Goal: Task Accomplishment & Management: Manage account settings

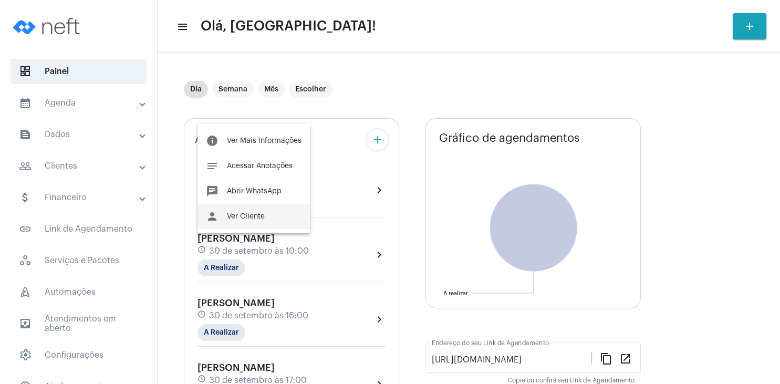
click at [260, 213] on button "person Ver Cliente" at bounding box center [254, 216] width 112 height 25
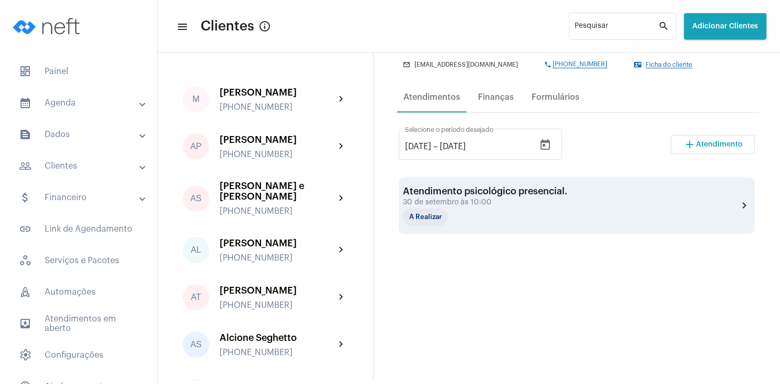
scroll to position [101, 0]
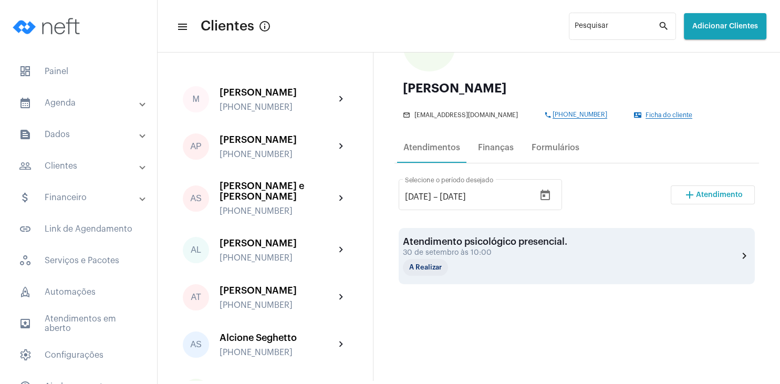
click at [440, 243] on div "Atendimento psicológico presencial." at bounding box center [485, 241] width 164 height 11
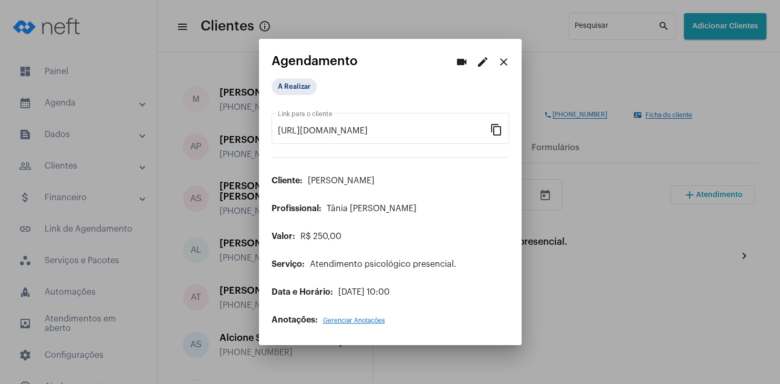
click at [637, 229] on div at bounding box center [390, 192] width 780 height 384
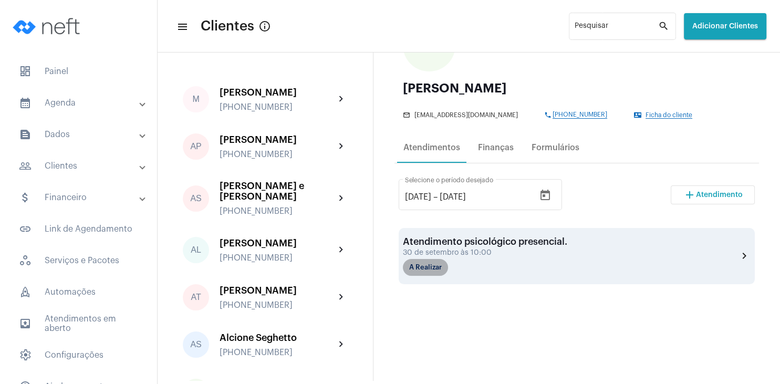
click at [432, 268] on mat-chip "A Realizar" at bounding box center [425, 267] width 45 height 17
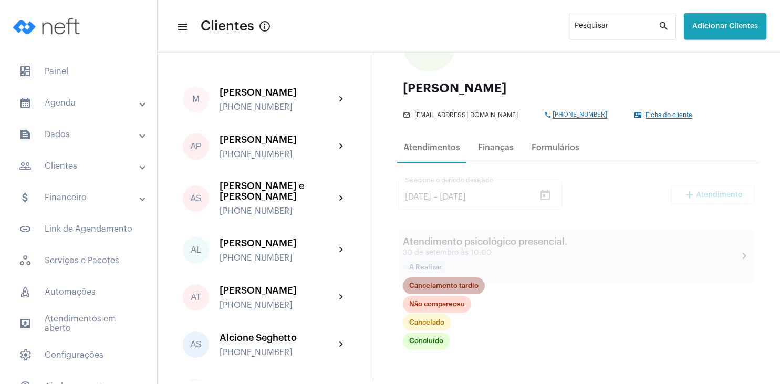
click at [438, 284] on mat-chip "Cancelamento tardio" at bounding box center [444, 285] width 82 height 17
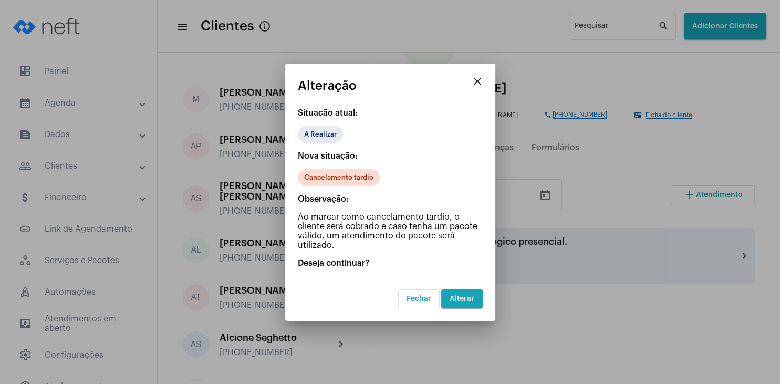
click at [473, 302] on button "Alterar" at bounding box center [462, 298] width 42 height 19
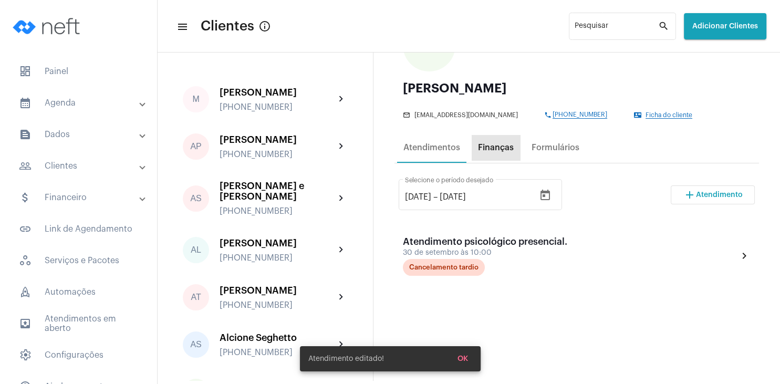
click at [499, 153] on div "Finanças" at bounding box center [496, 147] width 48 height 25
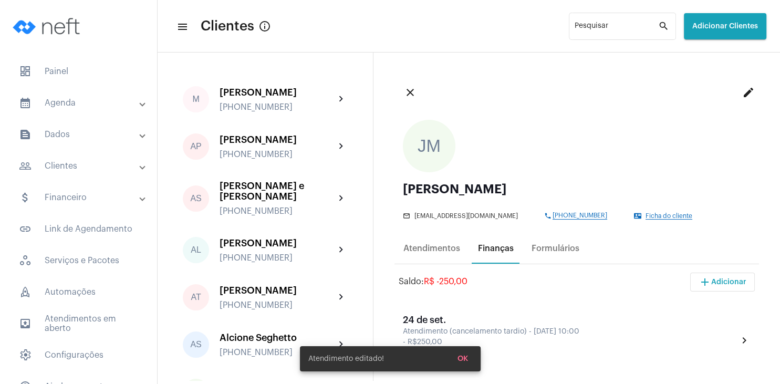
scroll to position [151, 0]
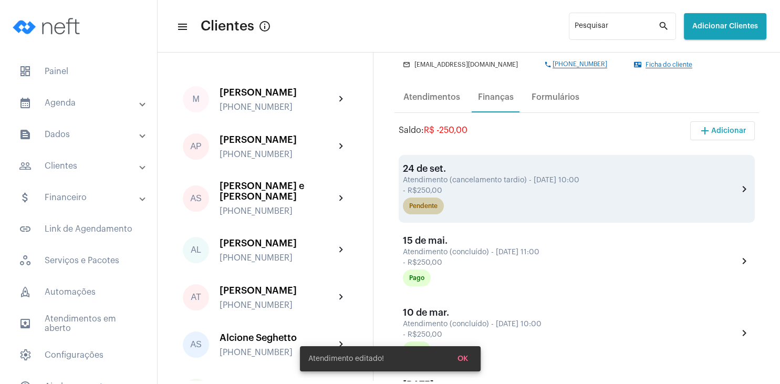
click at [430, 208] on div "Pendente" at bounding box center [423, 206] width 28 height 7
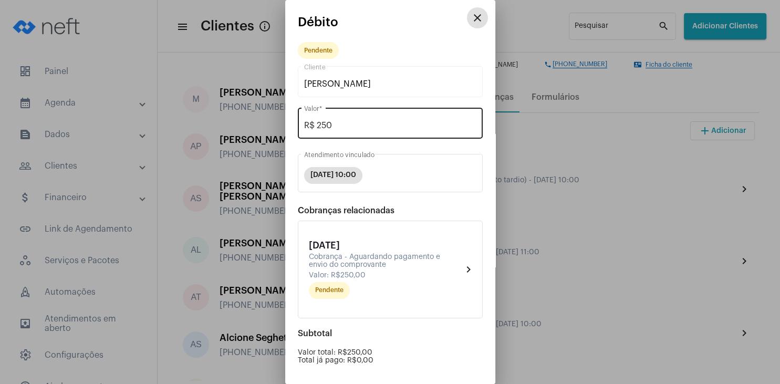
click at [347, 126] on input "R$ 250" at bounding box center [390, 125] width 172 height 9
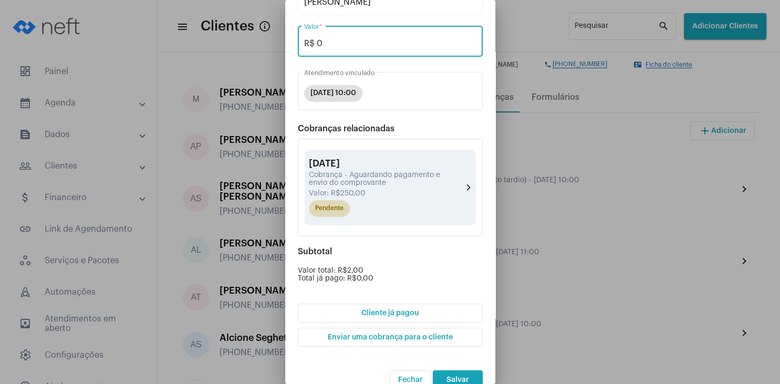
scroll to position [100, 0]
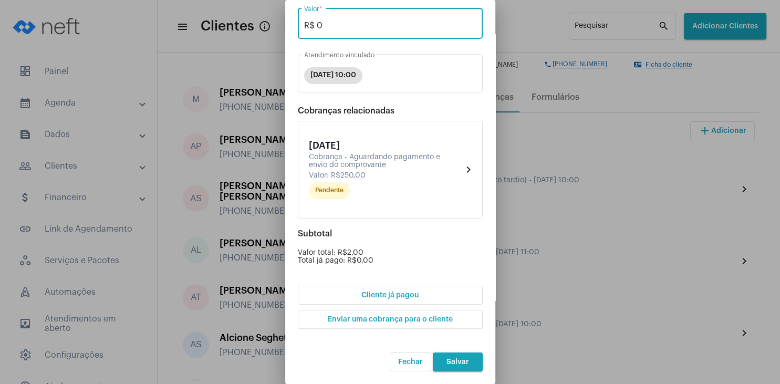
type input "R$ 0"
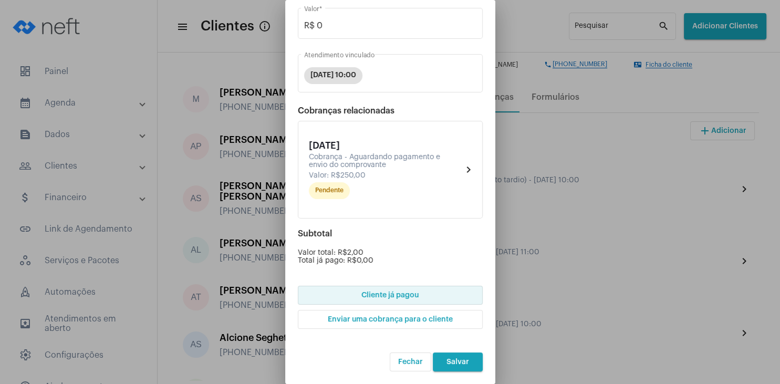
click at [405, 295] on span "Cliente já pagou" at bounding box center [389, 295] width 57 height 7
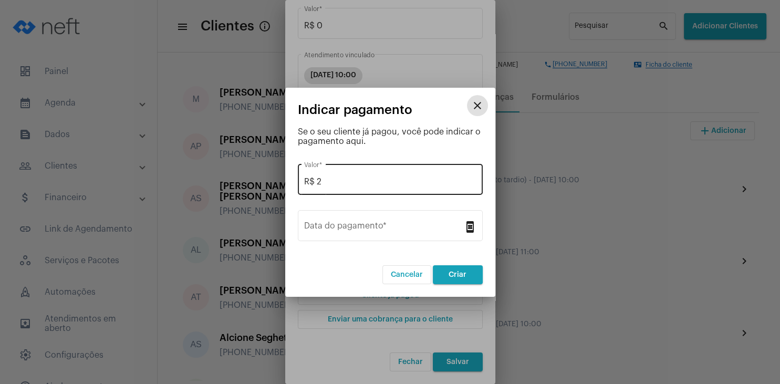
click at [337, 182] on input "R$ 2" at bounding box center [390, 181] width 172 height 9
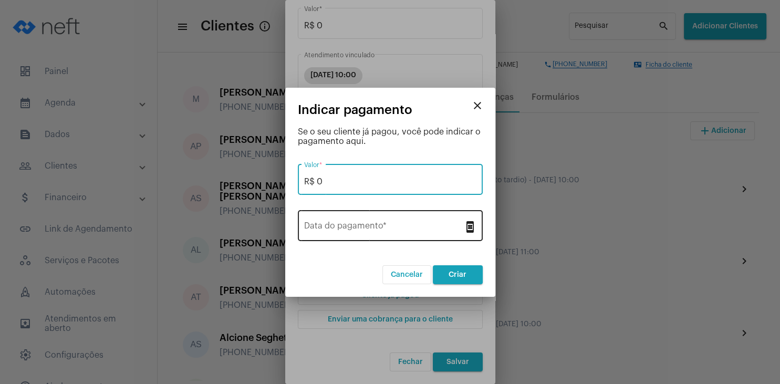
type input "R$ 0"
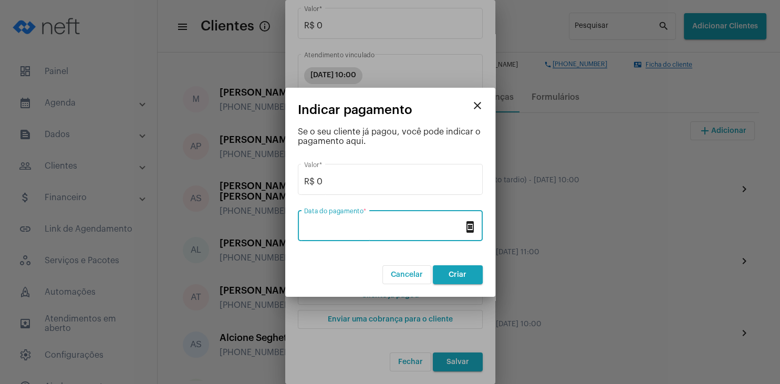
click at [337, 226] on input "Data do pagamento *" at bounding box center [384, 227] width 160 height 9
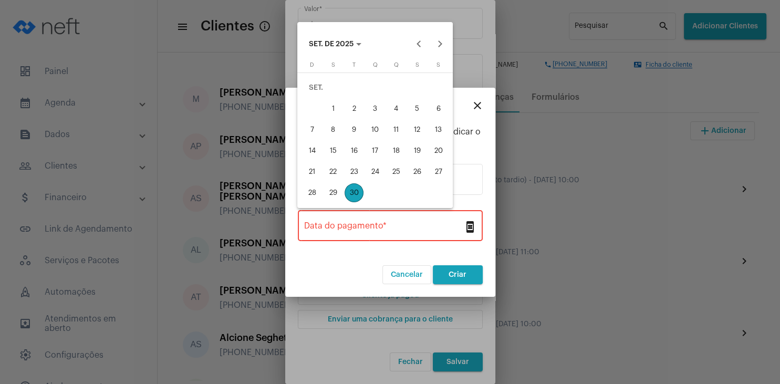
click at [335, 191] on div "29" at bounding box center [333, 192] width 19 height 19
type input "[DATE]"
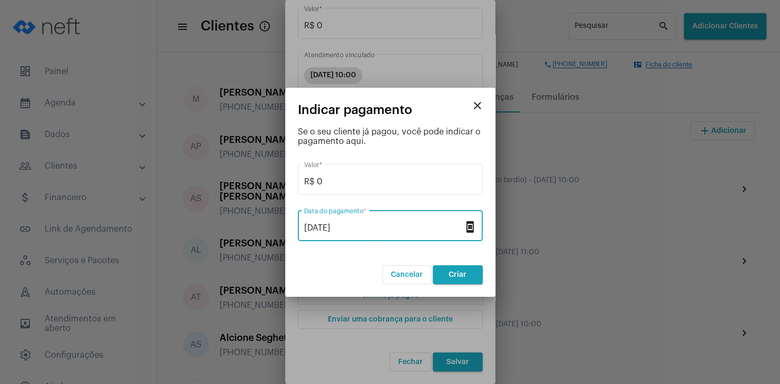
click at [465, 275] on span "Criar" at bounding box center [458, 274] width 18 height 7
click at [484, 102] on button "close" at bounding box center [477, 105] width 21 height 21
click at [456, 356] on button "Salvar" at bounding box center [458, 362] width 50 height 19
click at [442, 94] on div "Atendimentos" at bounding box center [431, 96] width 57 height 9
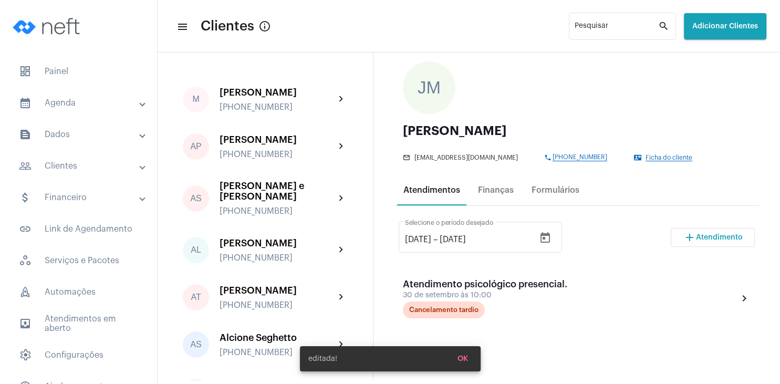
scroll to position [151, 0]
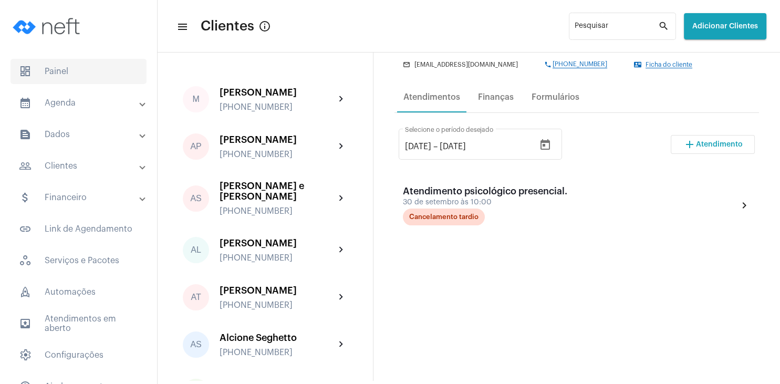
click at [74, 72] on span "dashboard Painel" at bounding box center [79, 71] width 136 height 25
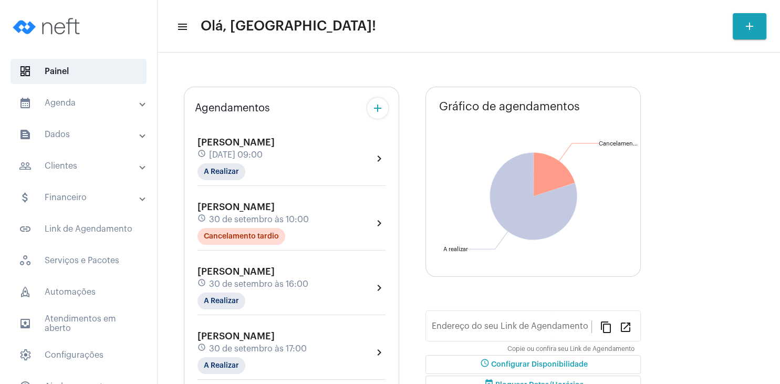
type input "[URL][DOMAIN_NAME]"
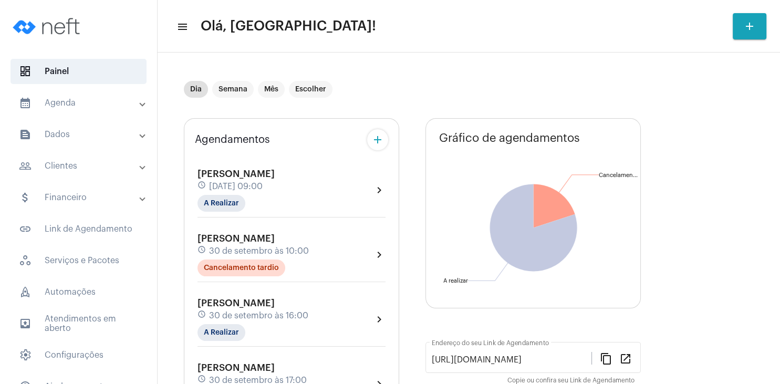
click at [260, 176] on span "[PERSON_NAME]" at bounding box center [236, 173] width 77 height 9
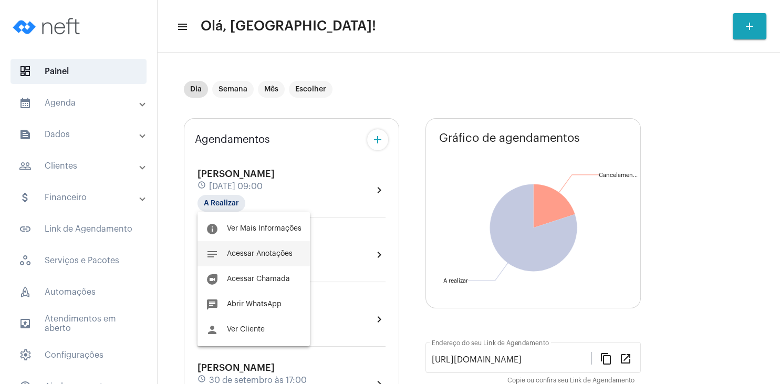
click at [269, 255] on span "Acessar Anotações" at bounding box center [260, 253] width 66 height 7
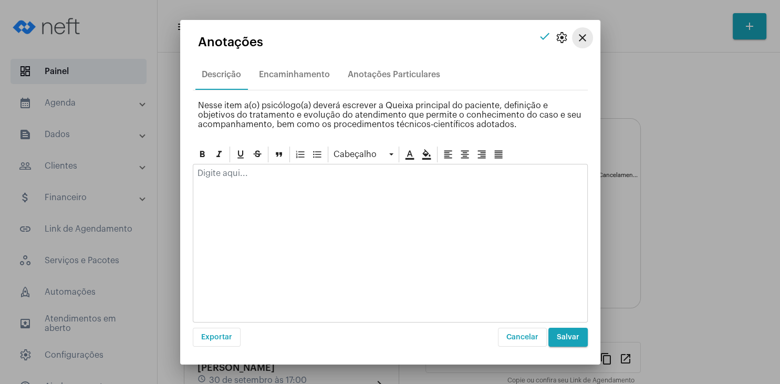
click at [579, 39] on mat-icon "close" at bounding box center [582, 38] width 13 height 13
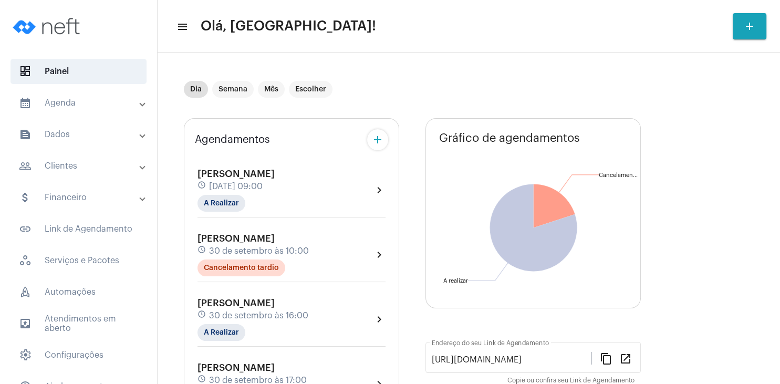
click at [261, 182] on div "schedule [DATE] 09:00" at bounding box center [236, 187] width 77 height 12
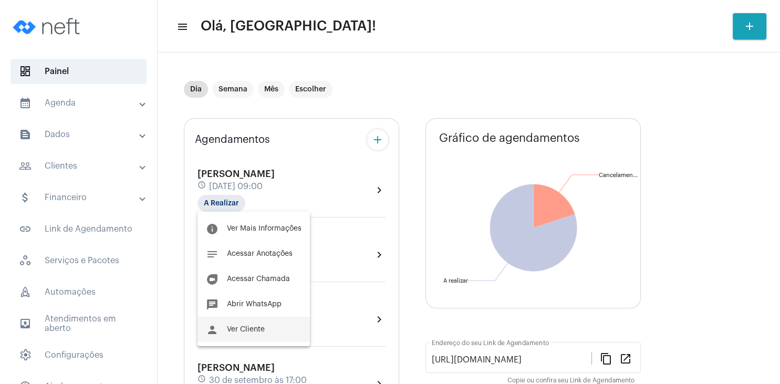
click at [245, 333] on span "Ver Cliente" at bounding box center [246, 329] width 38 height 7
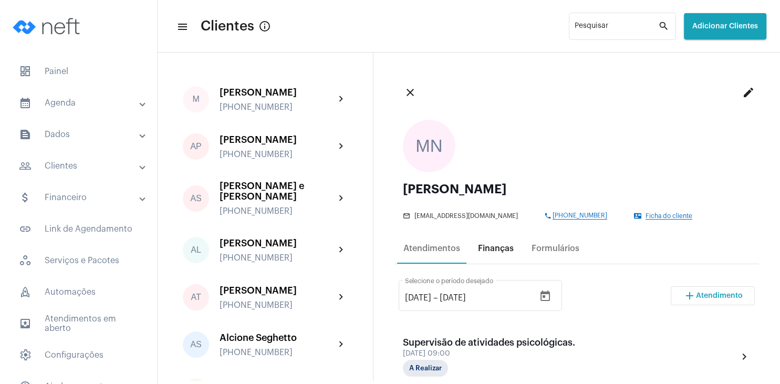
click at [488, 249] on div "Finanças" at bounding box center [496, 248] width 36 height 9
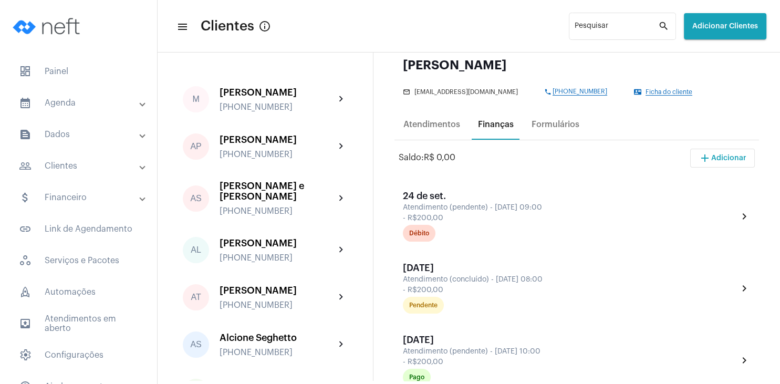
scroll to position [151, 0]
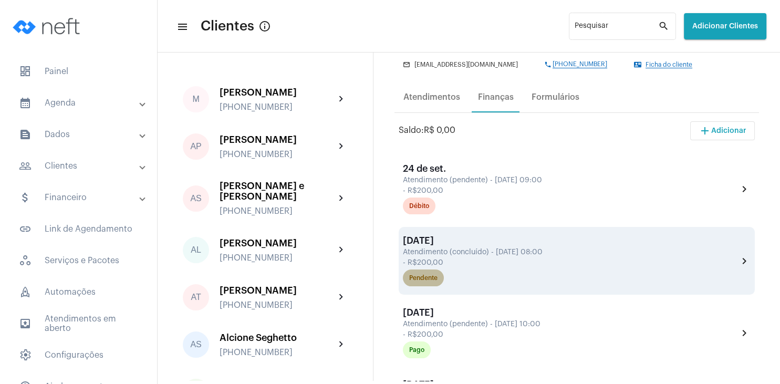
click at [423, 282] on div "Pendente" at bounding box center [423, 278] width 28 height 7
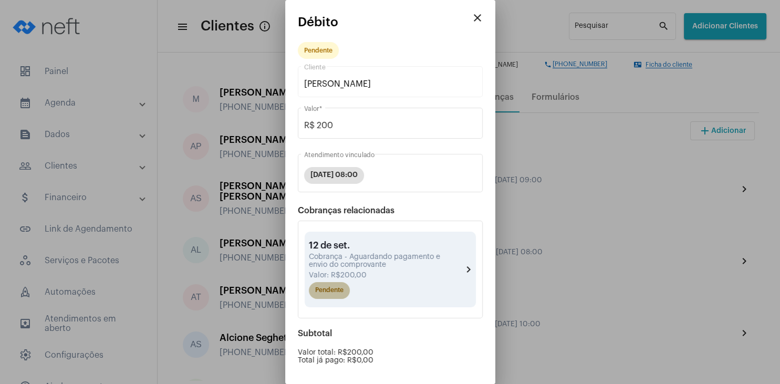
click at [337, 291] on mat-chip "Pendente" at bounding box center [329, 290] width 41 height 17
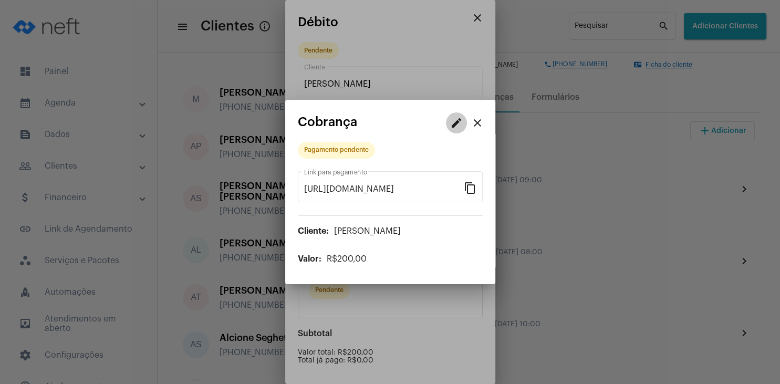
click at [460, 121] on button "edit" at bounding box center [456, 122] width 21 height 21
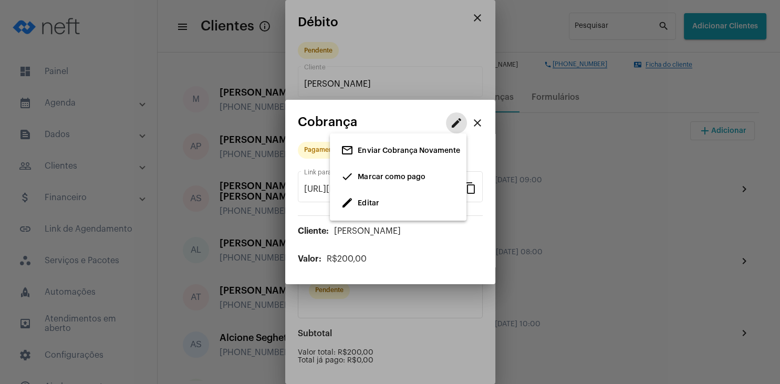
click at [392, 182] on span "done Marcar como pago" at bounding box center [383, 177] width 84 height 19
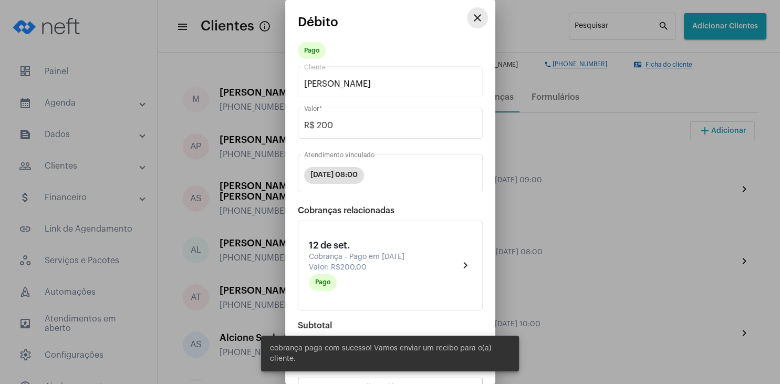
click at [482, 14] on mat-icon "close" at bounding box center [477, 18] width 13 height 13
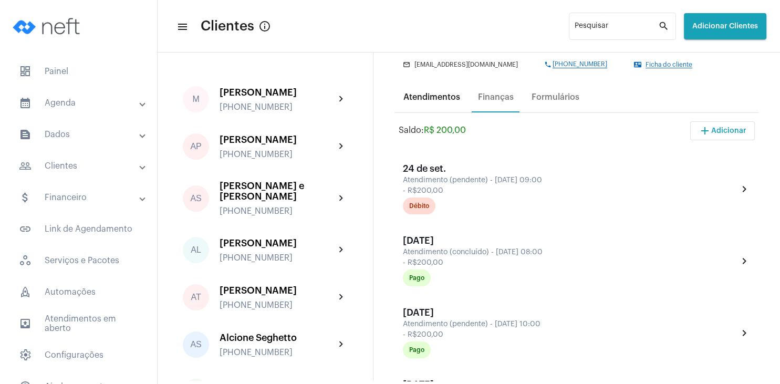
click at [445, 101] on div "Atendimentos" at bounding box center [431, 96] width 57 height 9
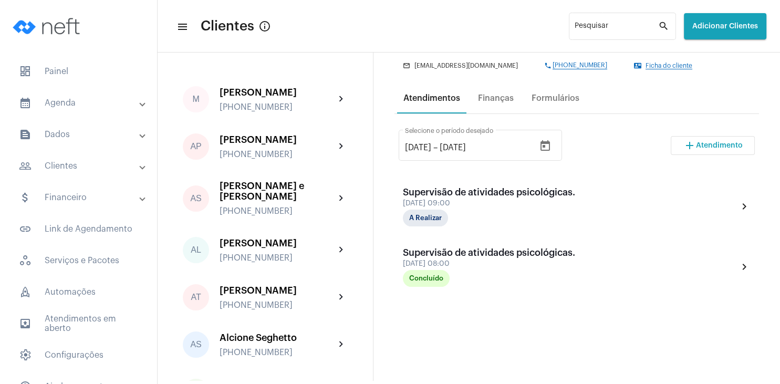
scroll to position [151, 0]
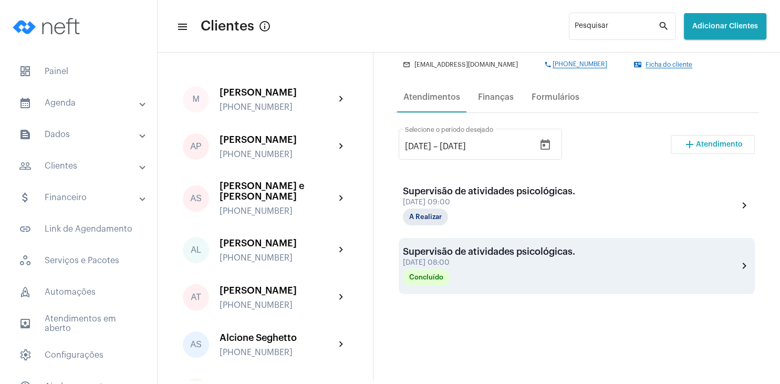
click at [468, 272] on div "Concluído" at bounding box center [455, 277] width 105 height 17
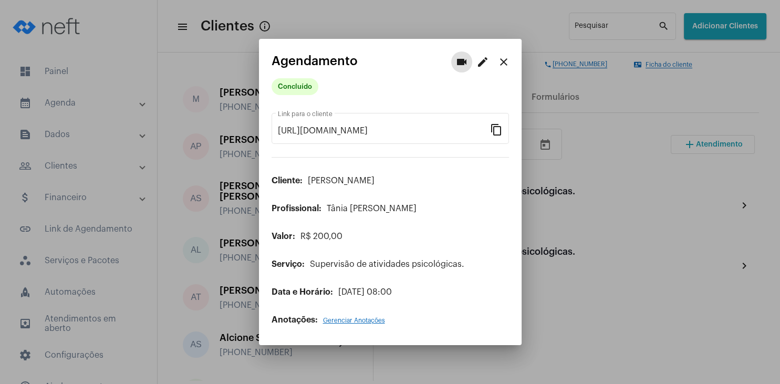
click at [341, 321] on span "Gerenciar Anotações" at bounding box center [354, 320] width 62 height 6
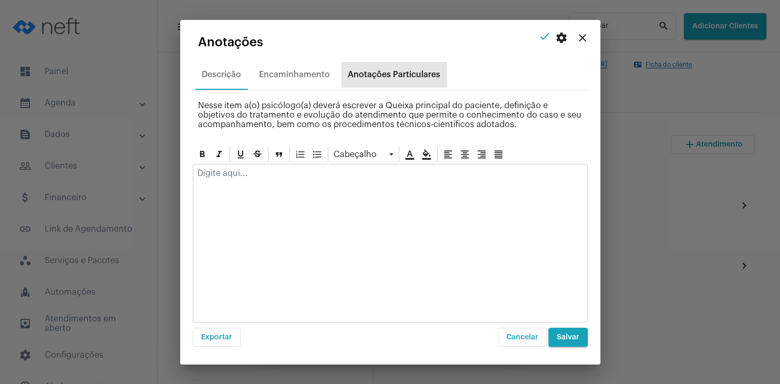
click at [393, 81] on div "Anotações Particulares" at bounding box center [393, 74] width 105 height 25
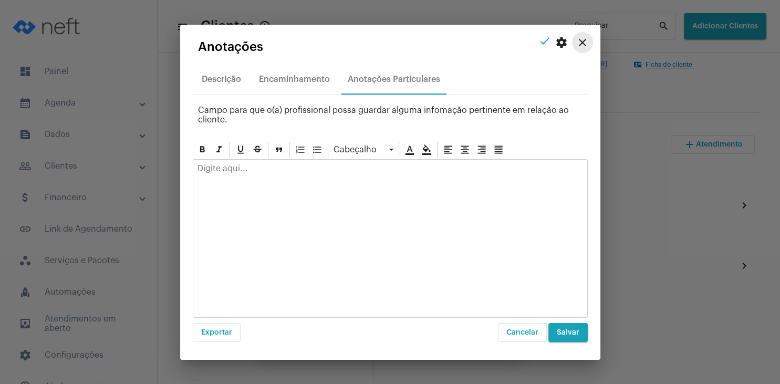
click at [575, 40] on button "close" at bounding box center [582, 42] width 21 height 21
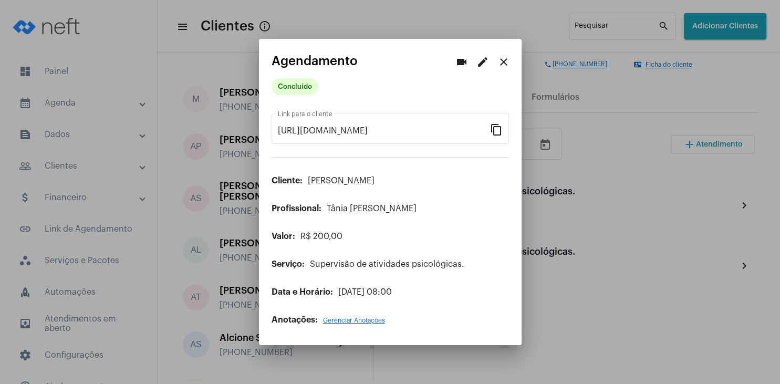
click at [500, 60] on mat-icon "close" at bounding box center [504, 62] width 13 height 13
